Goal: Browse casually: Explore the website without a specific task or goal

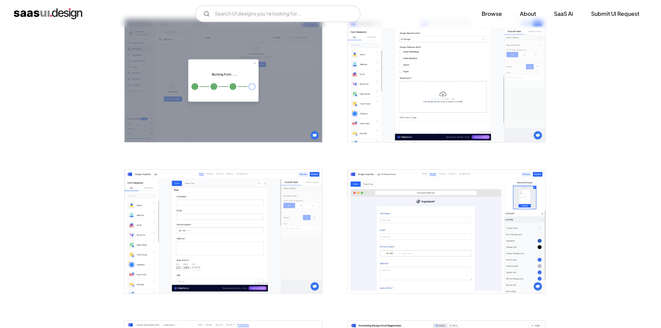
scroll to position [757, 0]
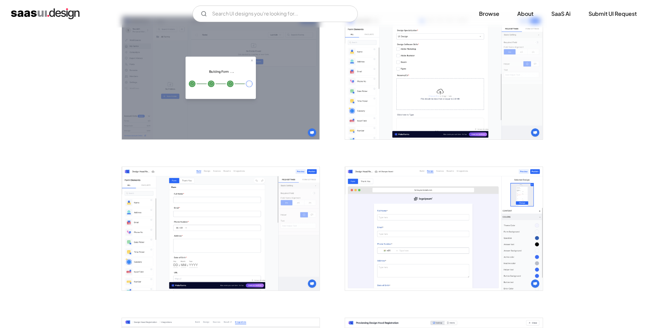
click at [448, 88] on img "open lightbox" at bounding box center [444, 78] width 198 height 124
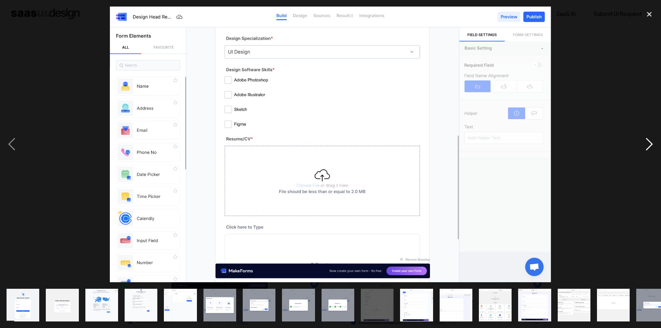
click at [652, 147] on div "next image" at bounding box center [648, 145] width 23 height 276
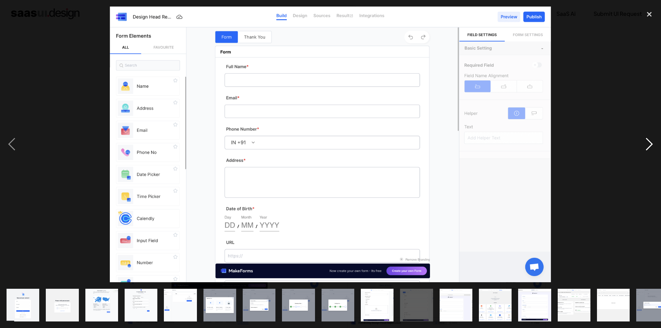
click at [652, 147] on div "next image" at bounding box center [648, 145] width 23 height 276
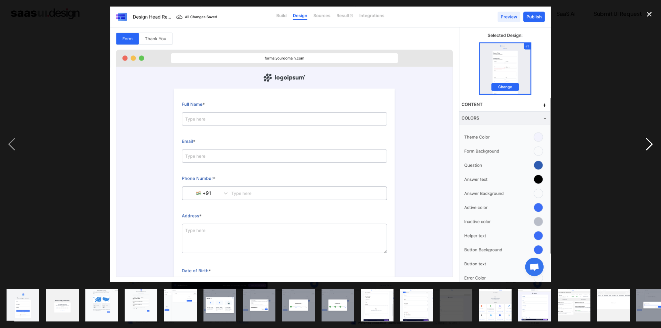
click at [652, 147] on div "next image" at bounding box center [648, 145] width 23 height 276
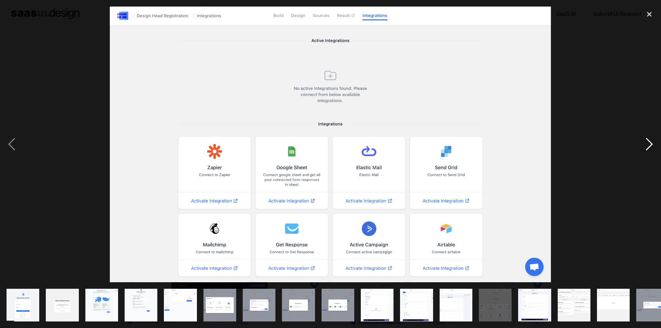
click at [652, 147] on div "next image" at bounding box center [648, 145] width 23 height 276
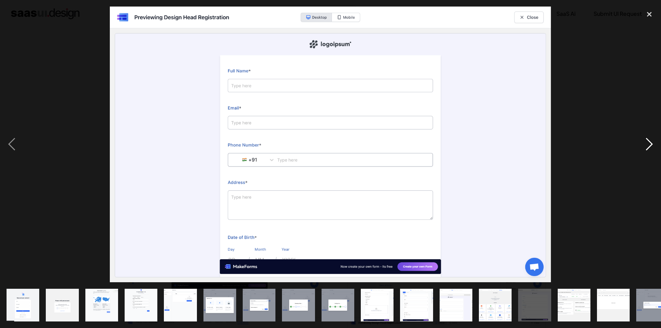
click at [647, 148] on div "next image" at bounding box center [648, 145] width 23 height 276
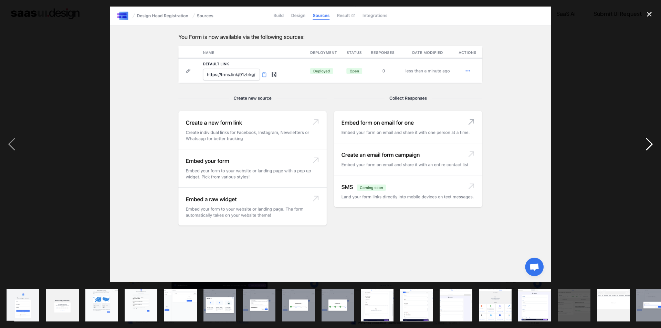
click at [647, 148] on div "next image" at bounding box center [648, 145] width 23 height 276
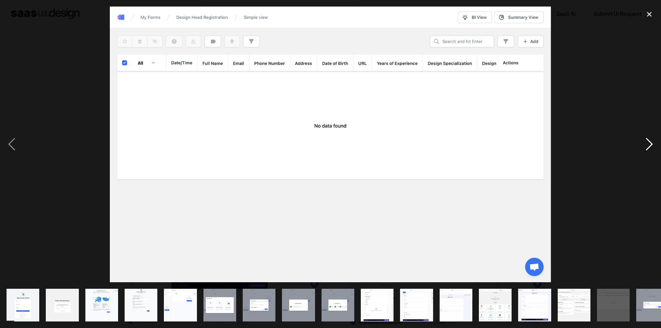
click at [647, 148] on div "next image" at bounding box center [648, 145] width 23 height 276
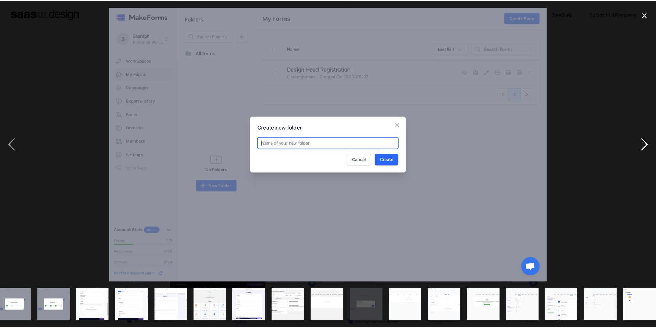
scroll to position [0, 290]
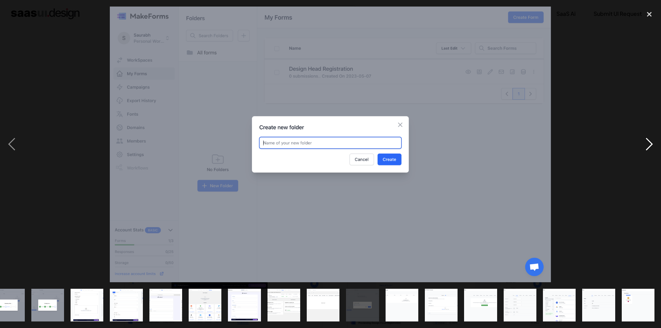
click at [647, 148] on div "next image" at bounding box center [648, 145] width 23 height 276
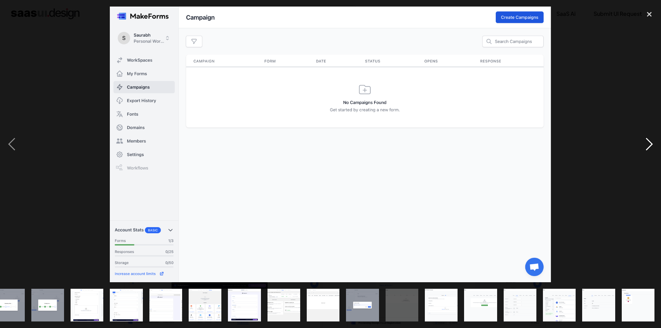
click at [647, 148] on div "next image" at bounding box center [648, 145] width 23 height 276
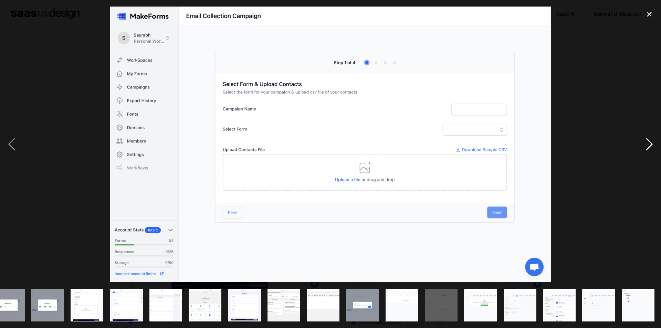
click at [647, 148] on div "next image" at bounding box center [648, 145] width 23 height 276
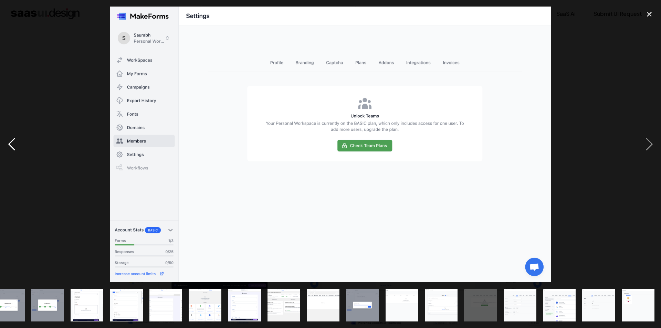
click at [14, 140] on div "previous image" at bounding box center [11, 145] width 23 height 276
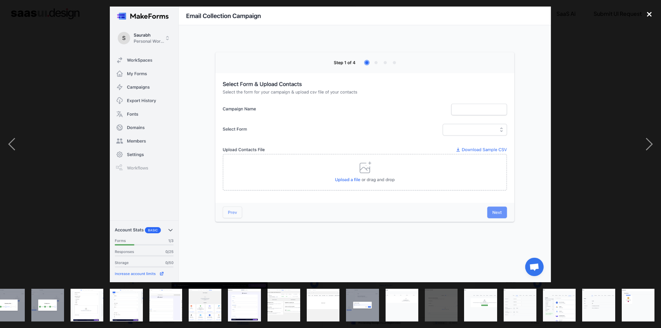
click at [647, 17] on div "close lightbox" at bounding box center [648, 14] width 23 height 15
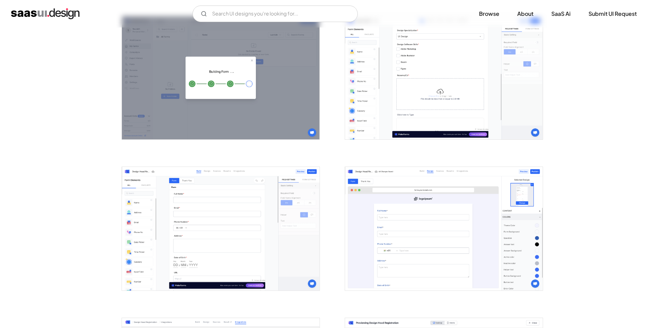
scroll to position [0, 0]
click at [522, 79] on img "open lightbox" at bounding box center [444, 78] width 198 height 124
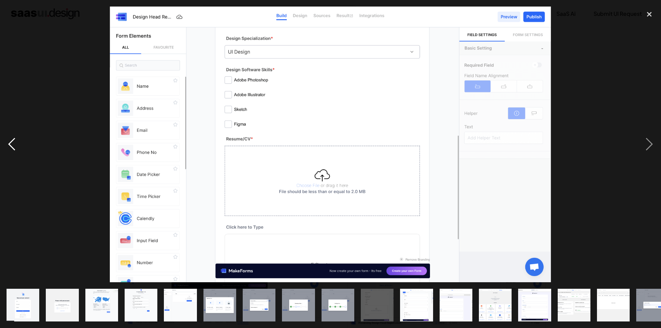
click at [12, 147] on div "previous image" at bounding box center [11, 145] width 23 height 276
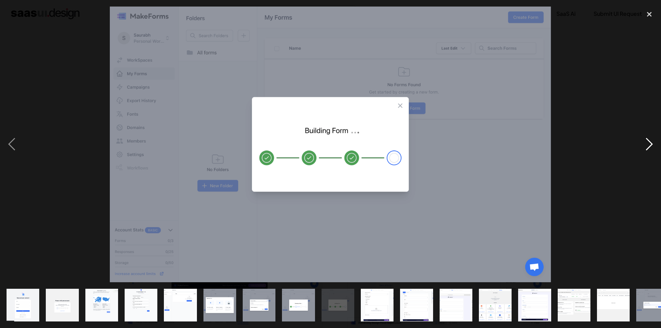
click at [648, 145] on div "next image" at bounding box center [648, 145] width 23 height 276
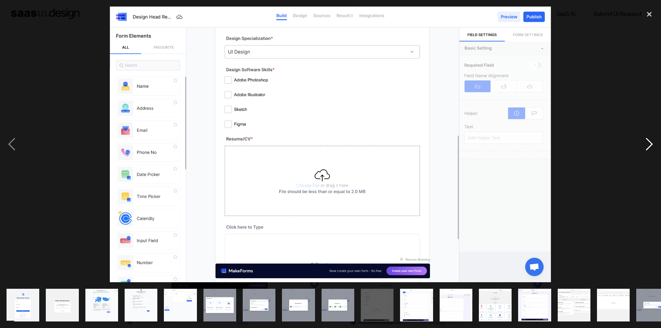
click at [648, 145] on div "next image" at bounding box center [648, 145] width 23 height 276
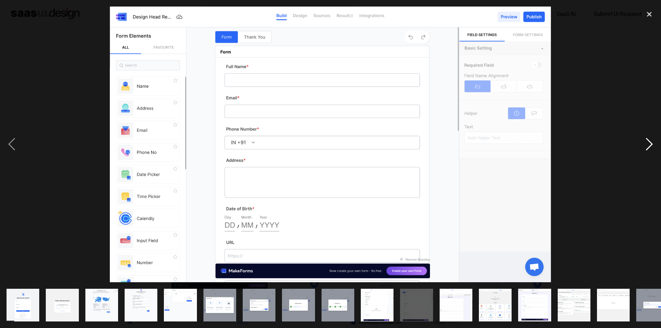
click at [648, 145] on div "next image" at bounding box center [648, 145] width 23 height 276
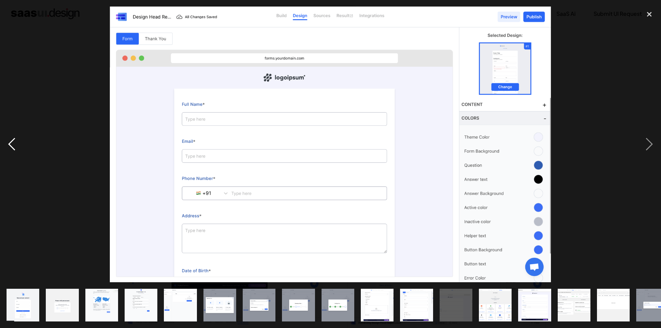
click at [9, 146] on div "previous image" at bounding box center [11, 145] width 23 height 276
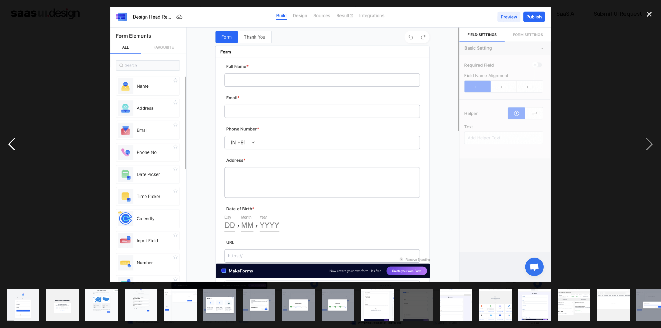
click at [9, 146] on div "previous image" at bounding box center [11, 145] width 23 height 276
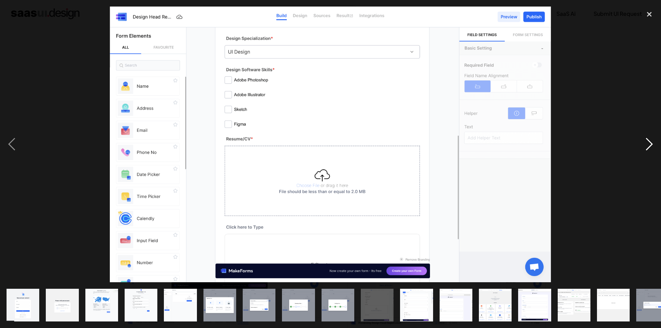
click at [647, 146] on div "next image" at bounding box center [648, 145] width 23 height 276
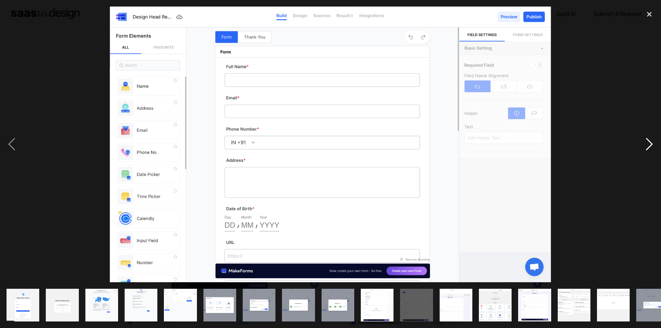
click at [647, 146] on div "next image" at bounding box center [648, 145] width 23 height 276
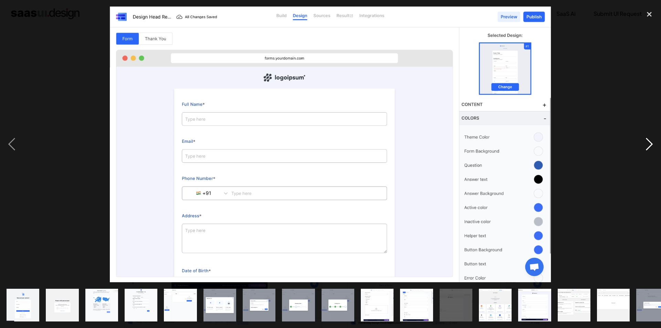
click at [647, 146] on div "next image" at bounding box center [648, 145] width 23 height 276
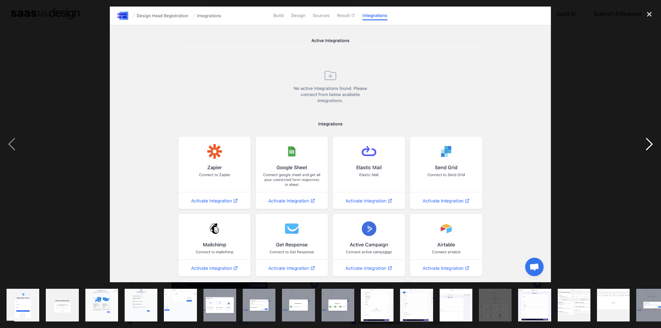
click at [647, 146] on div "next image" at bounding box center [648, 145] width 23 height 276
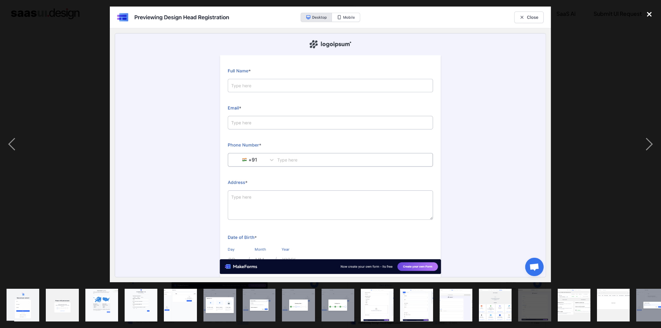
click at [651, 17] on div "close lightbox" at bounding box center [648, 14] width 23 height 15
